Goal: Information Seeking & Learning: Find specific fact

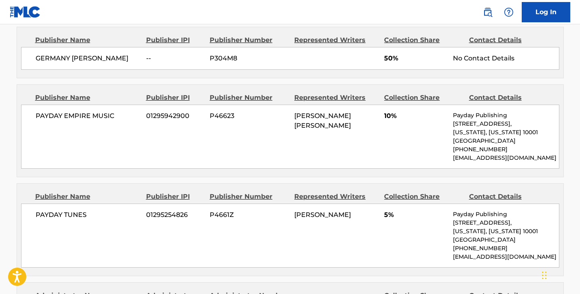
click at [389, 3] on nav "Log In" at bounding box center [290, 12] width 580 height 24
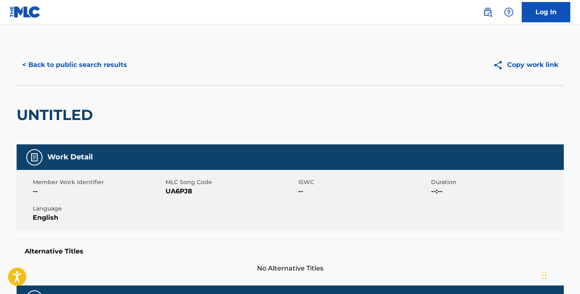
click at [28, 64] on button "< Back to public search results" at bounding box center [75, 65] width 116 height 20
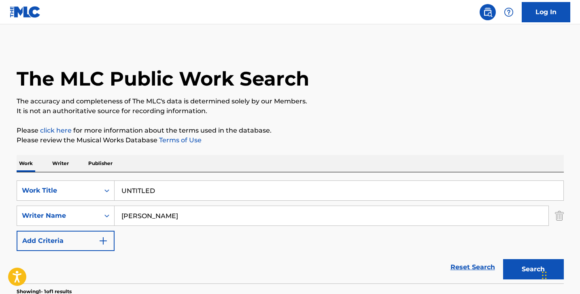
scroll to position [101, 0]
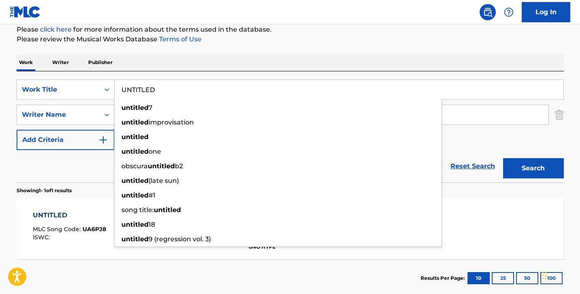
drag, startPoint x: 164, startPoint y: 89, endPoint x: 130, endPoint y: 88, distance: 33.2
click at [130, 88] on input "UNTITLED" at bounding box center [339, 89] width 449 height 19
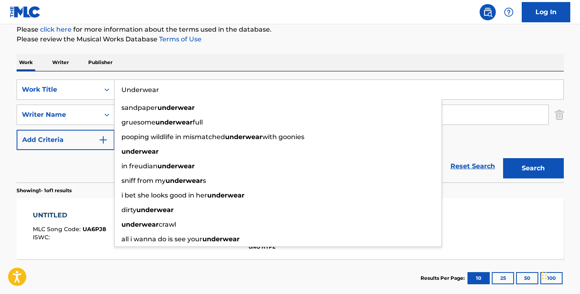
type input "Underwear"
click at [503, 158] on button "Search" at bounding box center [533, 168] width 61 height 20
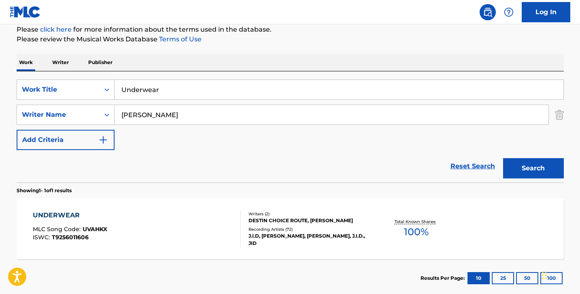
scroll to position [114, 0]
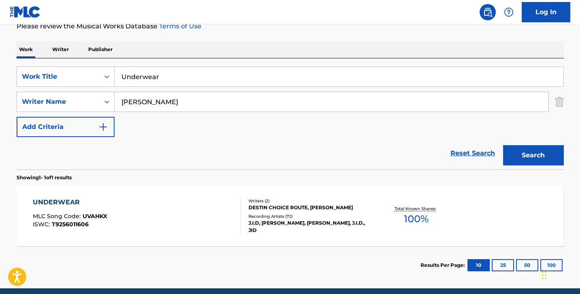
click at [163, 208] on div "UNDERWEAR MLC Song Code : UVAHKX ISWC : T9256011606" at bounding box center [137, 215] width 208 height 36
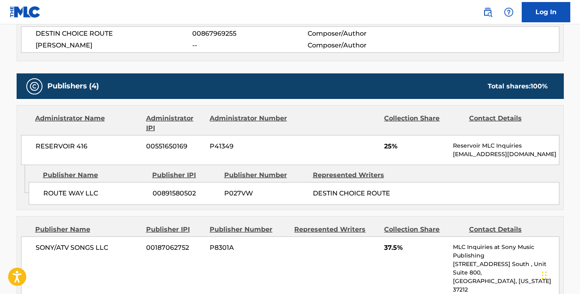
scroll to position [311, 0]
